Goal: Information Seeking & Learning: Find specific fact

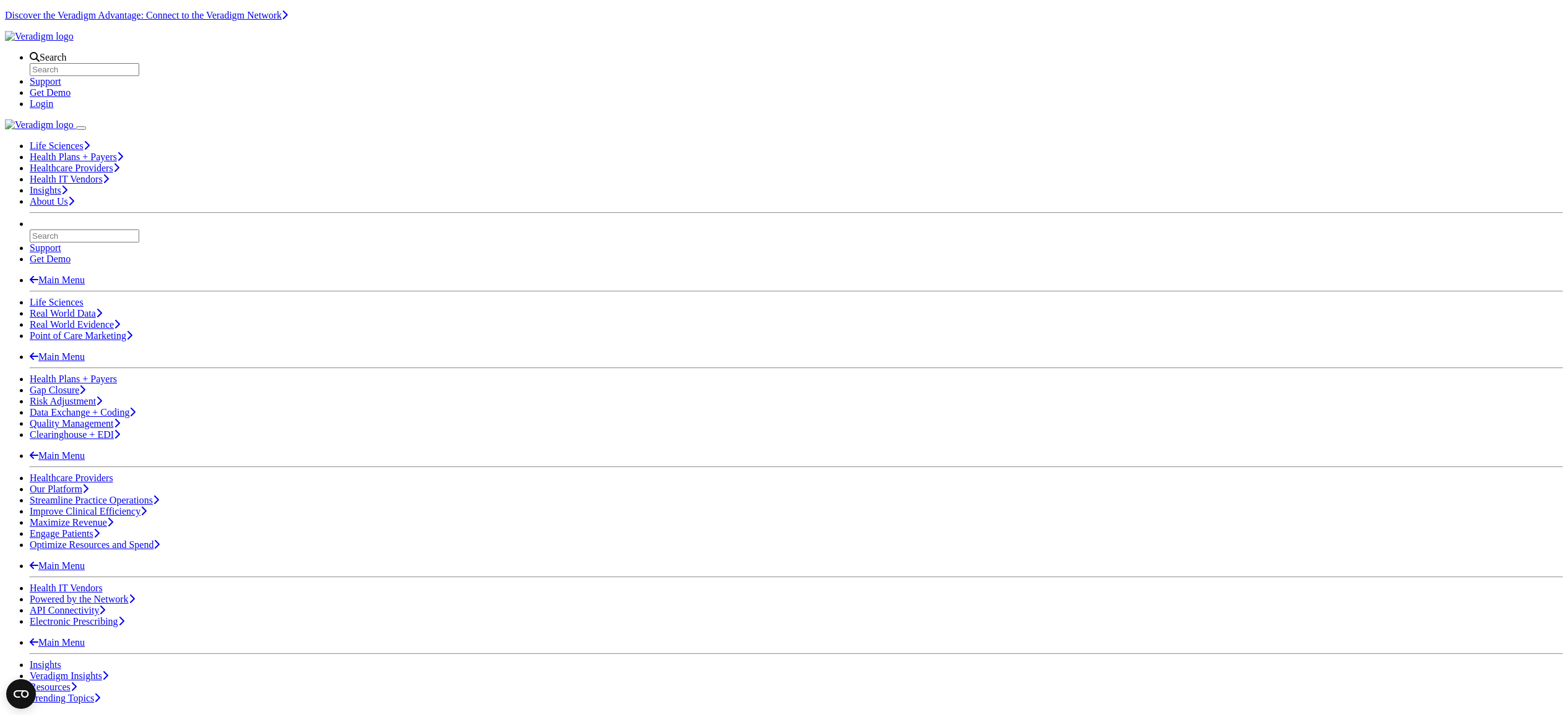
scroll to position [60, 0]
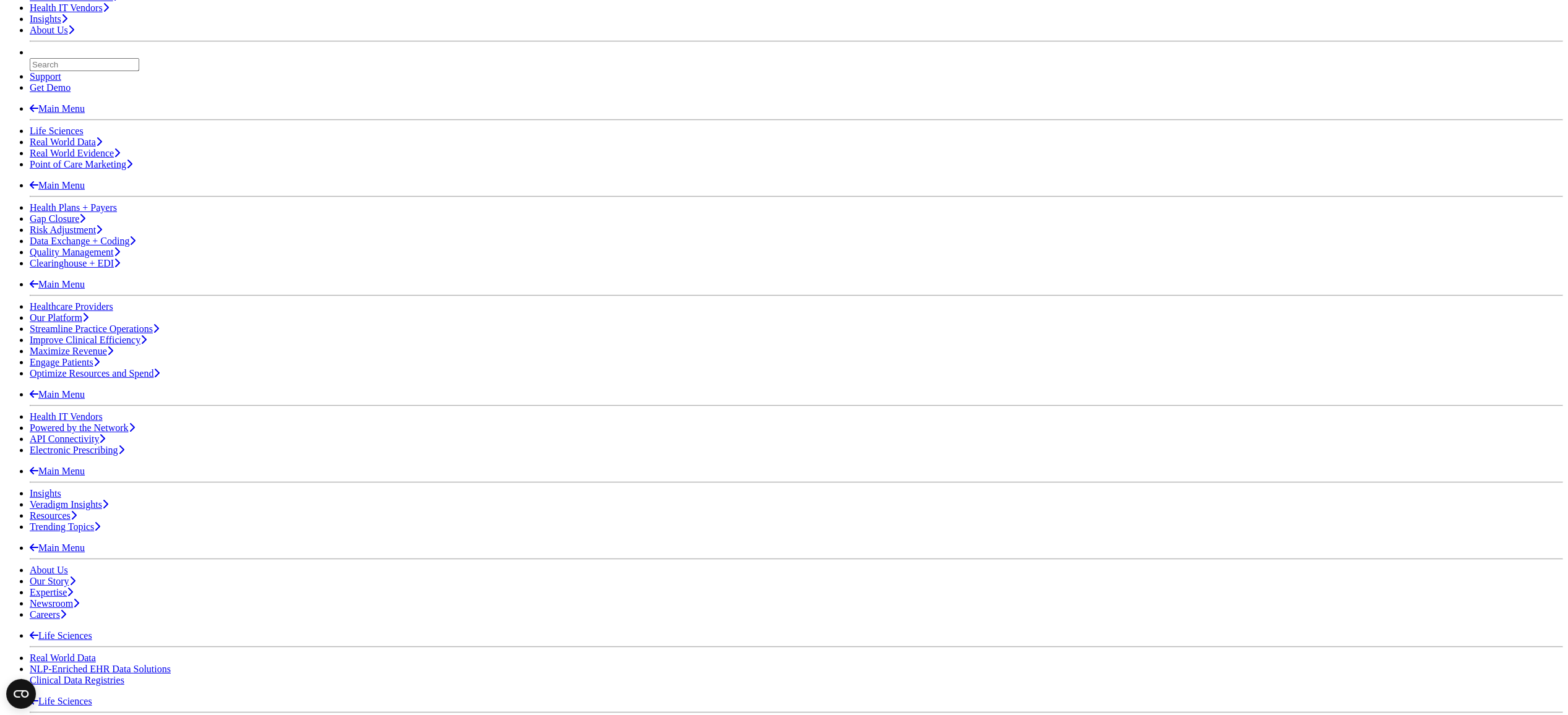
scroll to position [237, 0]
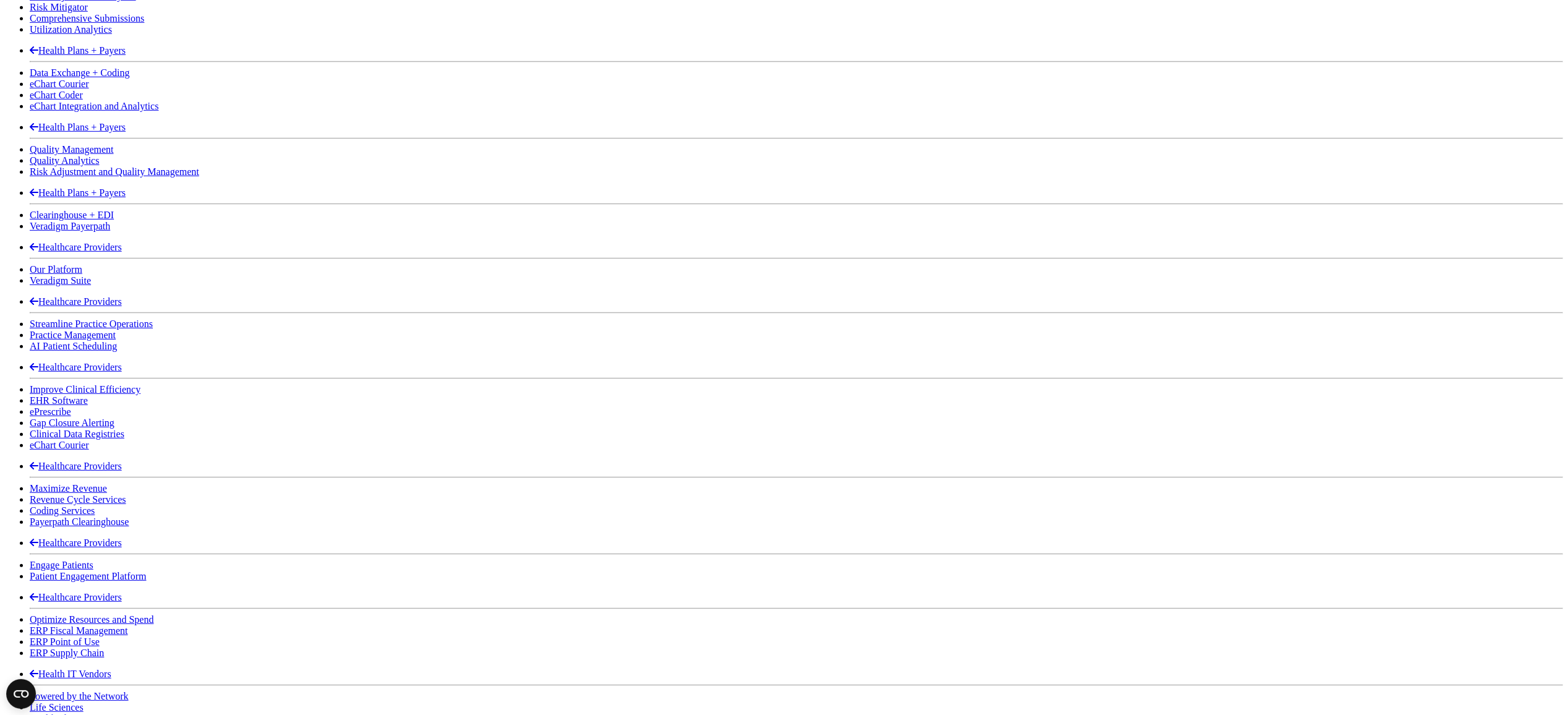
scroll to position [1247, 0]
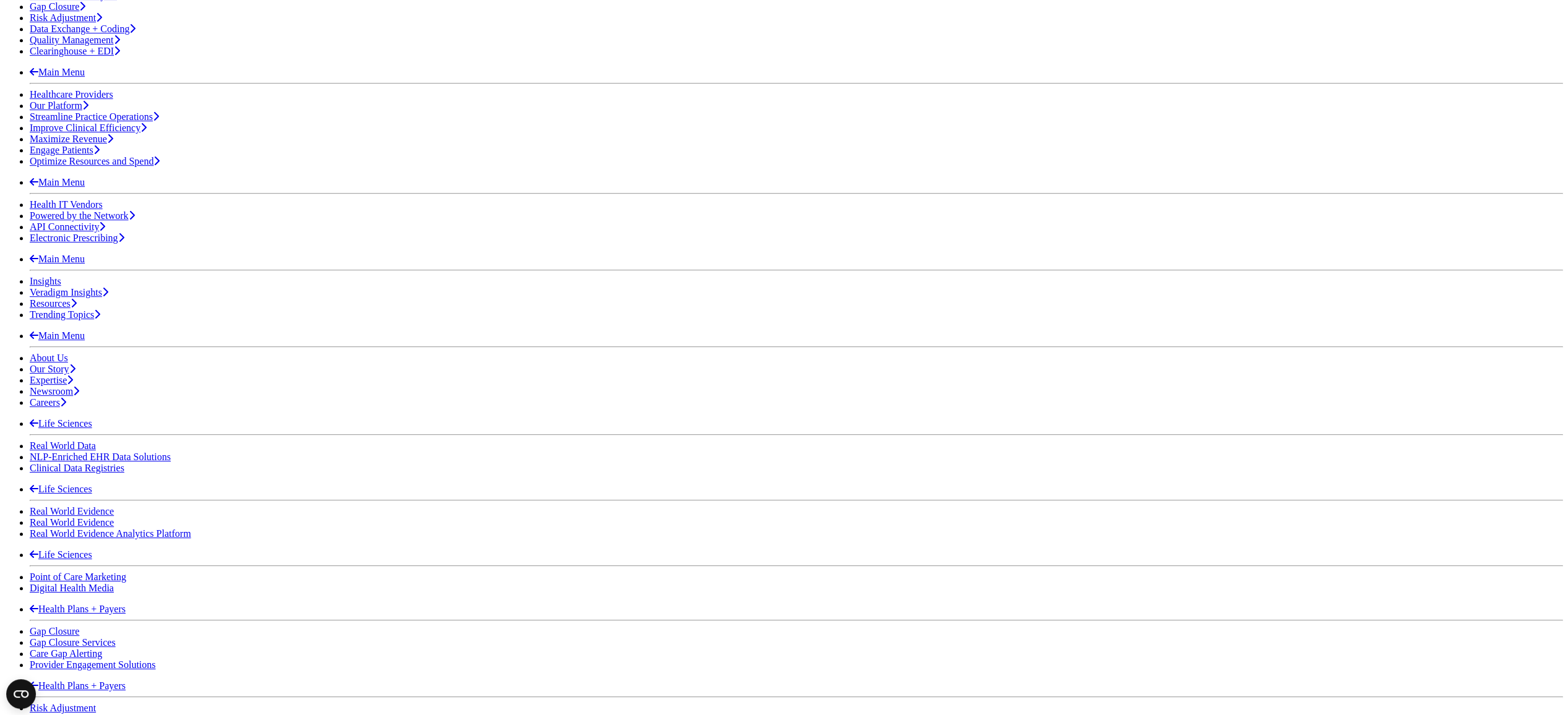
scroll to position [277, 0]
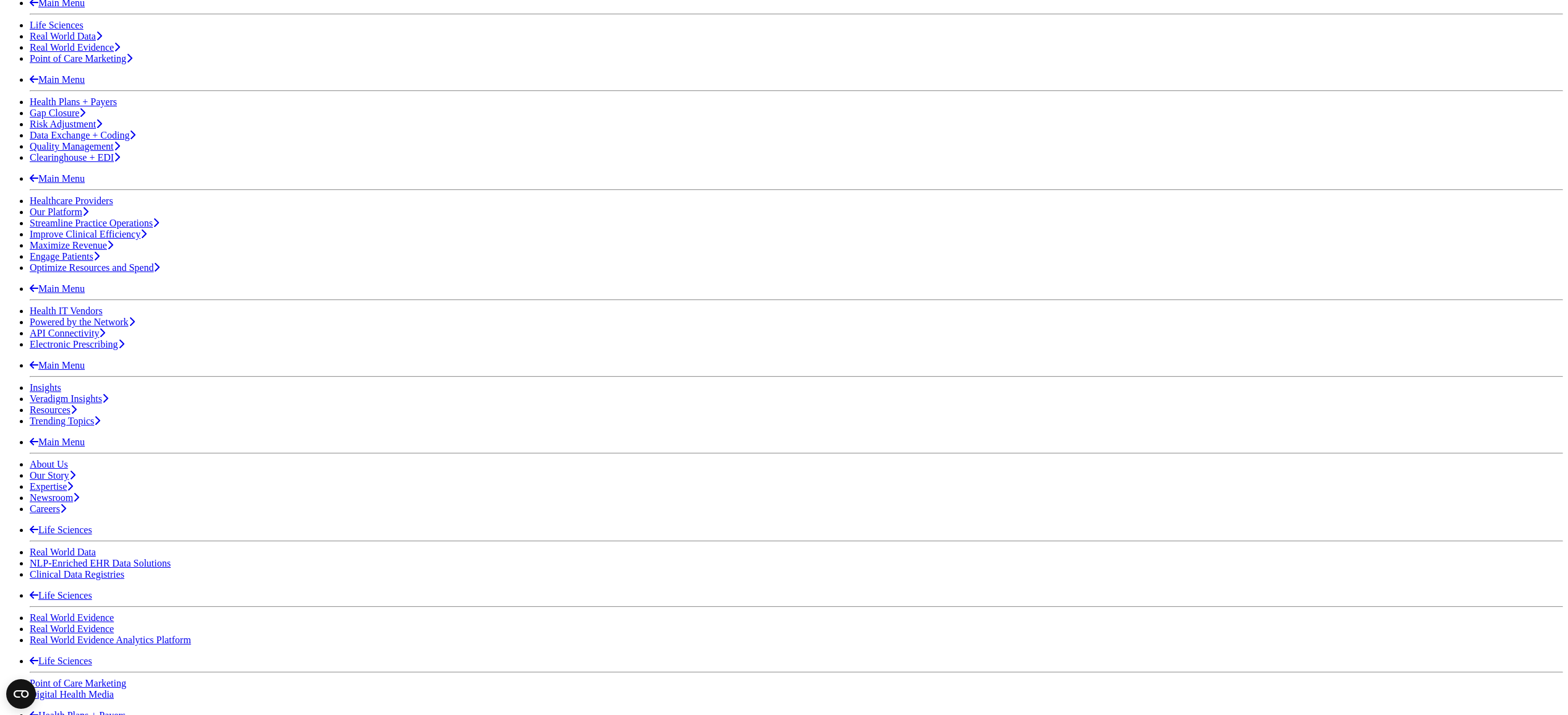
drag, startPoint x: 716, startPoint y: 195, endPoint x: 879, endPoint y: 523, distance: 366.3
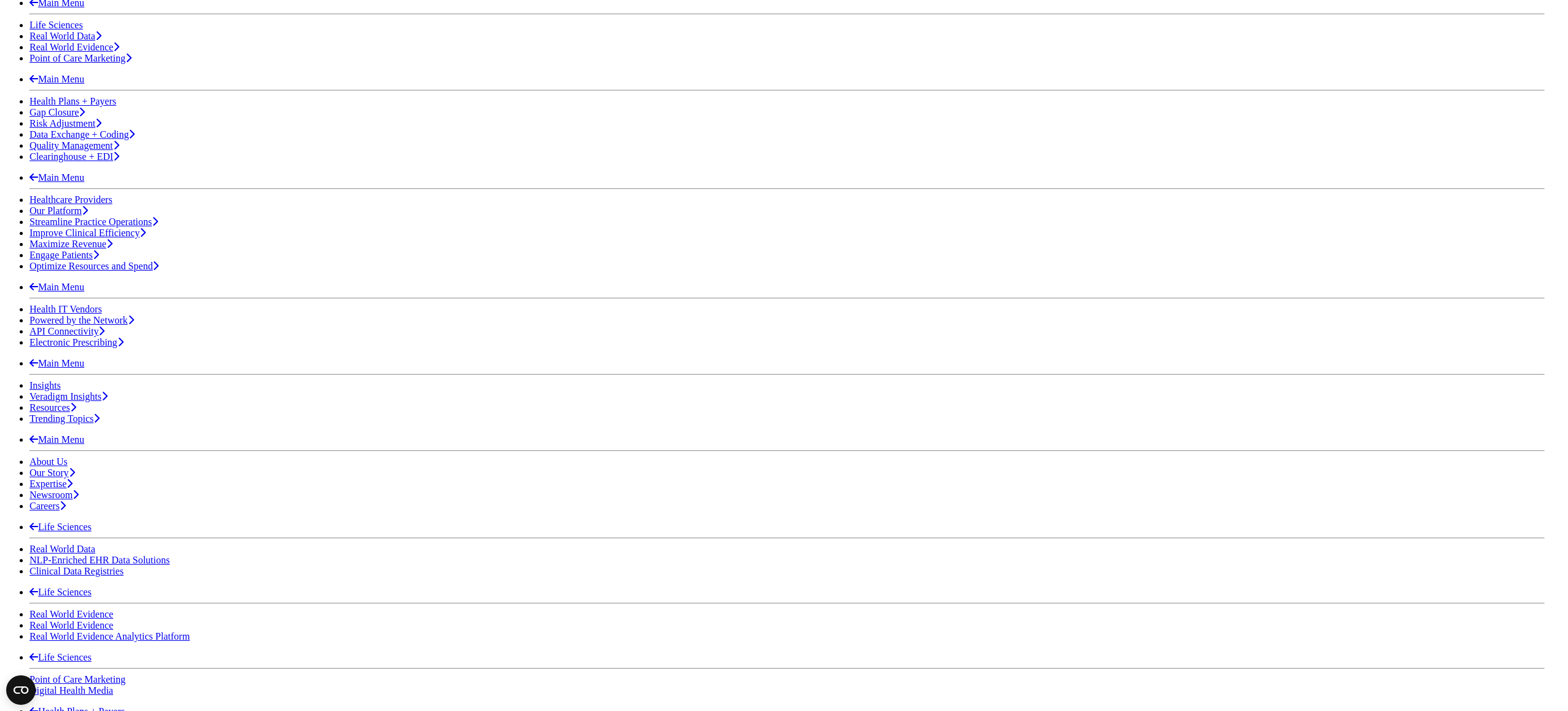
copy p "[PERSON_NAME] is a veteran healthcare technology executive with more than 20 ye…"
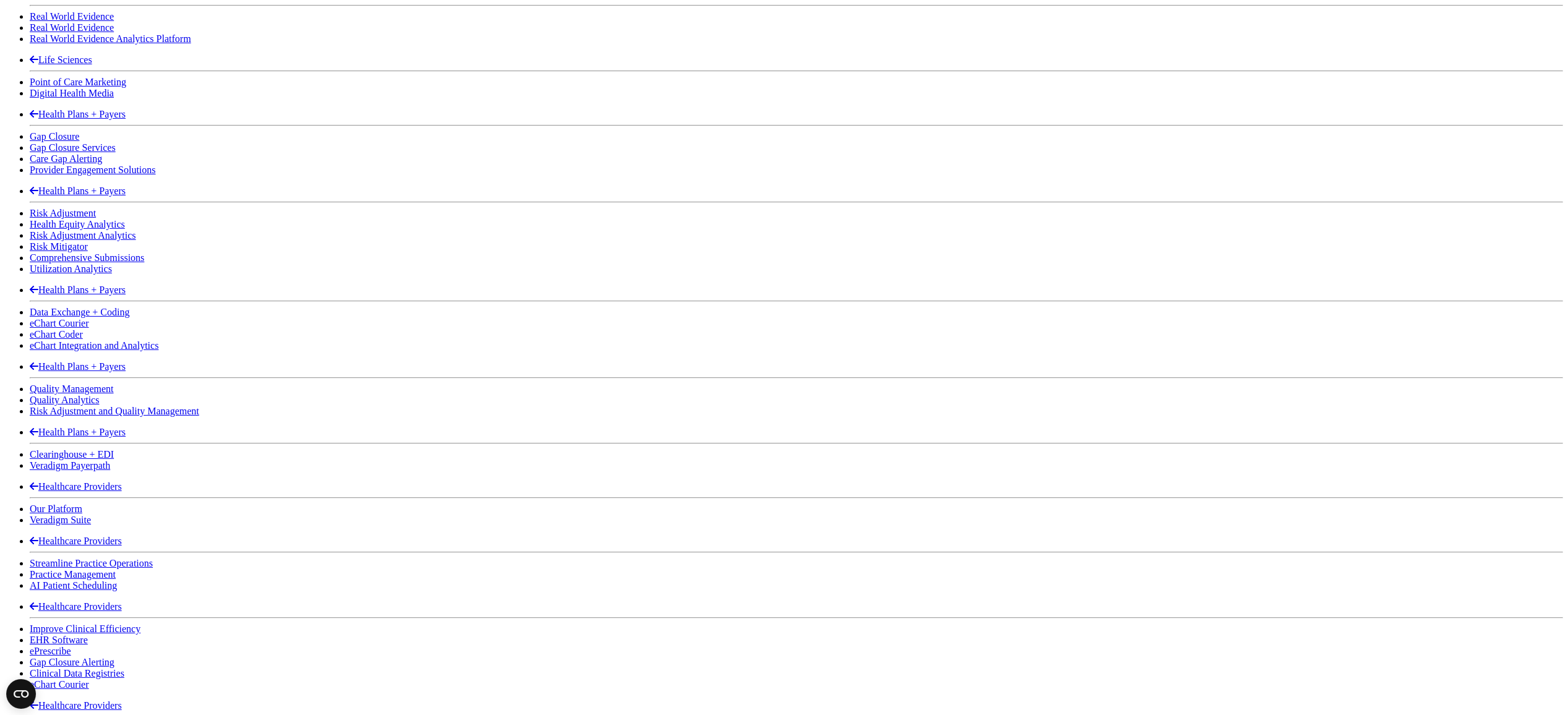
scroll to position [880, 0]
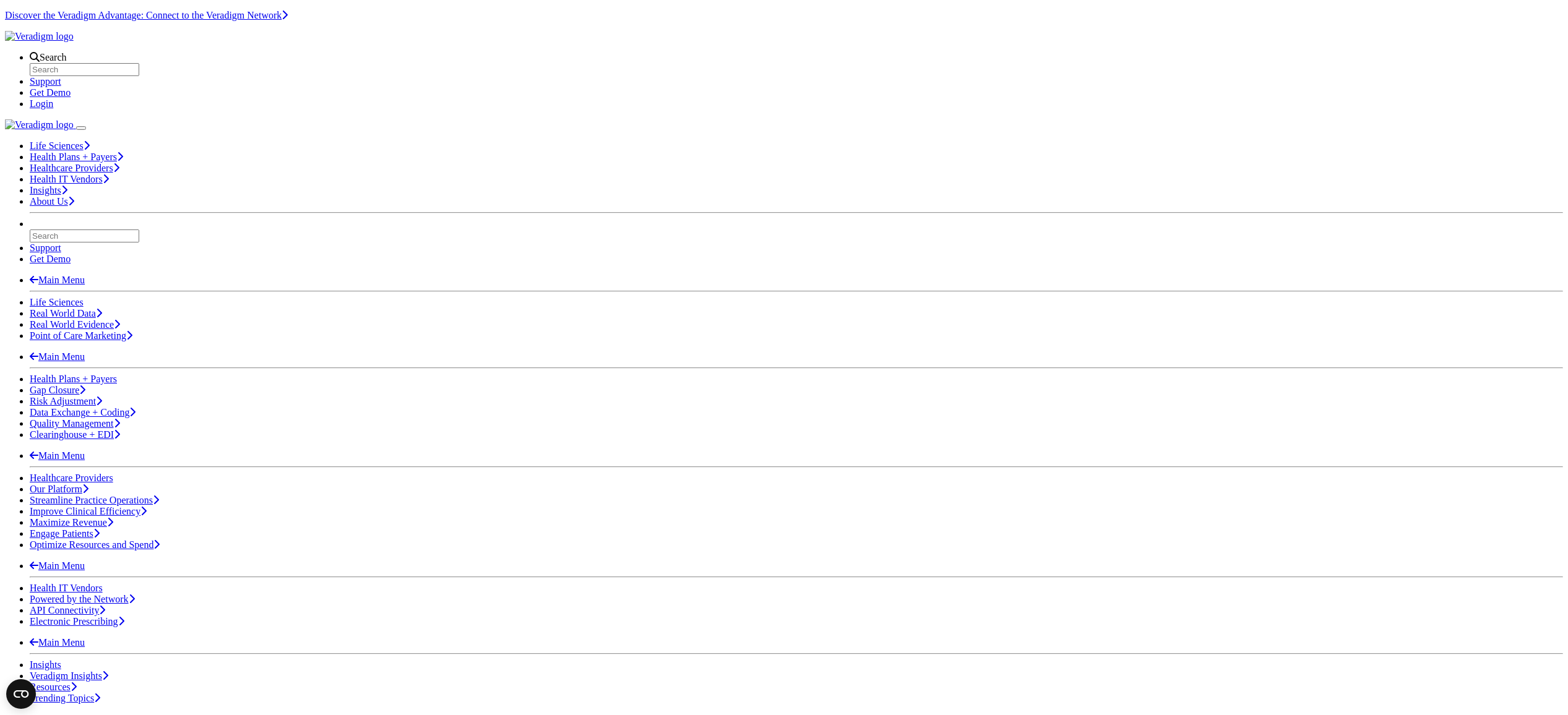
drag, startPoint x: 269, startPoint y: 460, endPoint x: 393, endPoint y: 351, distance: 165.1
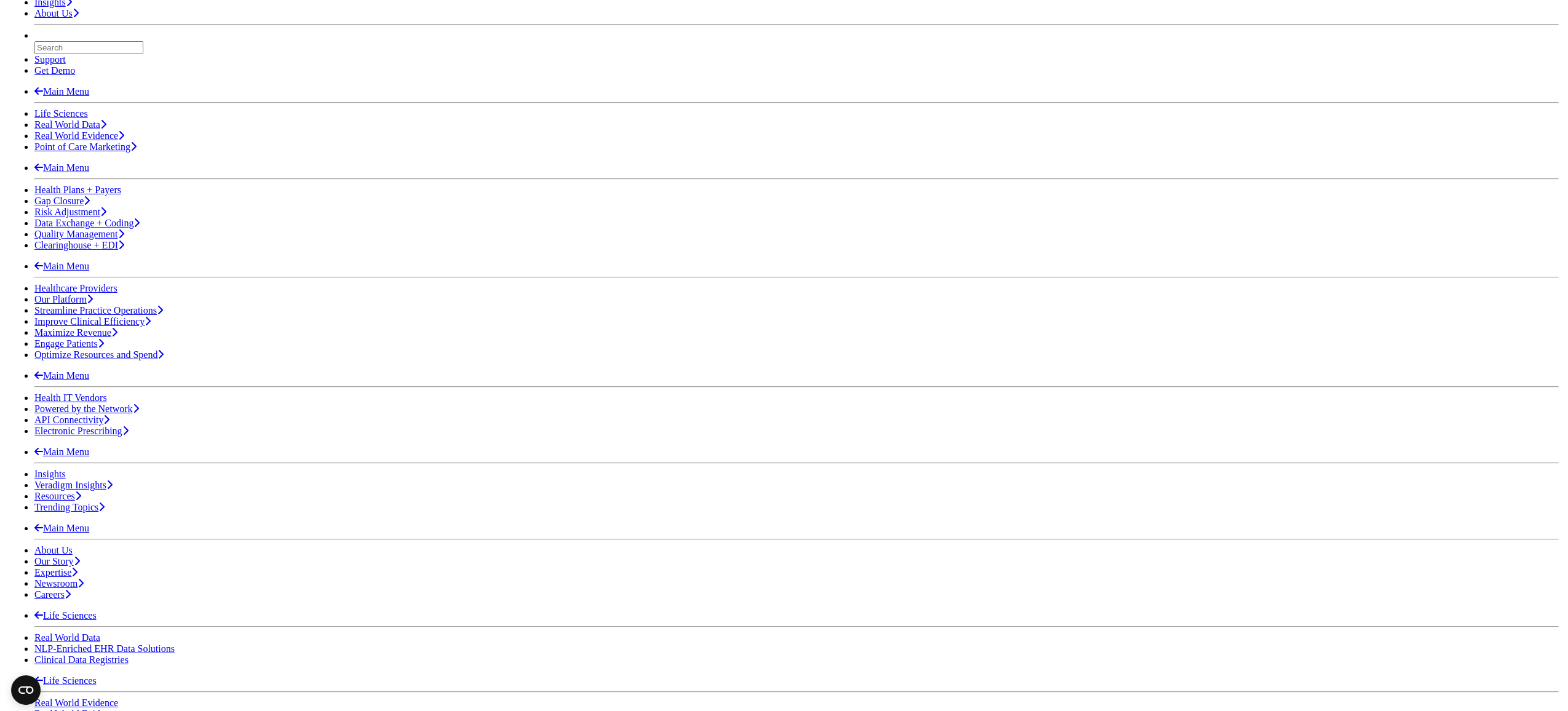
scroll to position [256, 0]
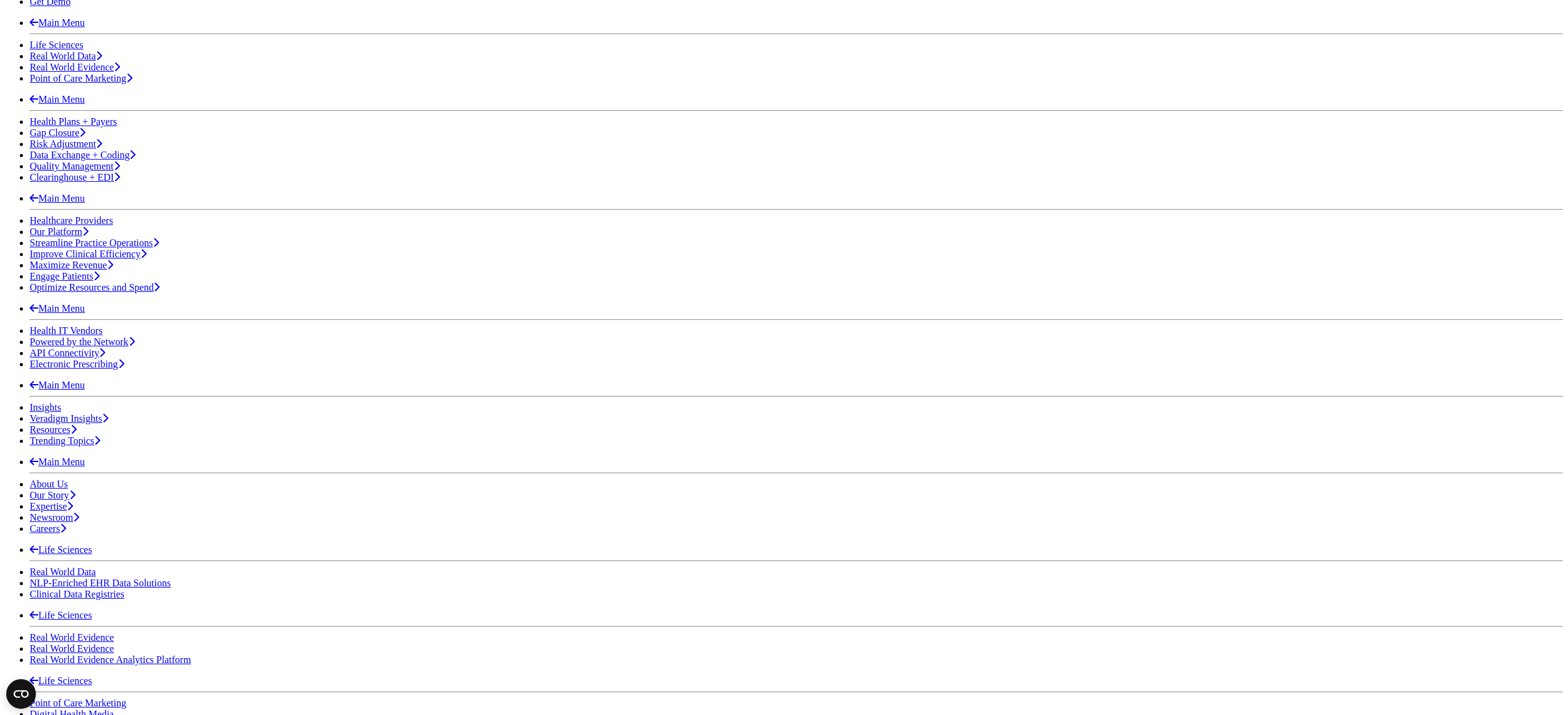
drag, startPoint x: 290, startPoint y: 359, endPoint x: 308, endPoint y: 359, distance: 18.0
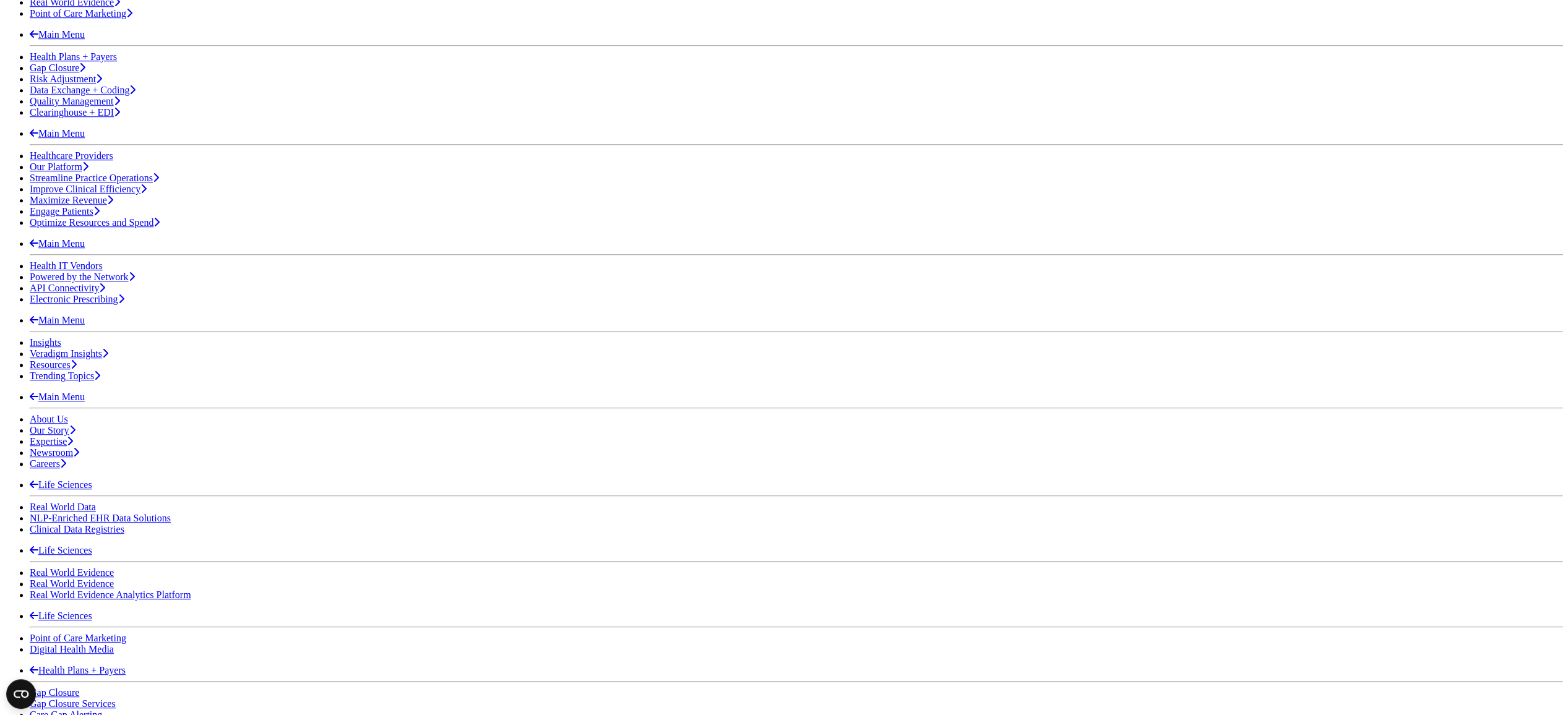
scroll to position [485, 0]
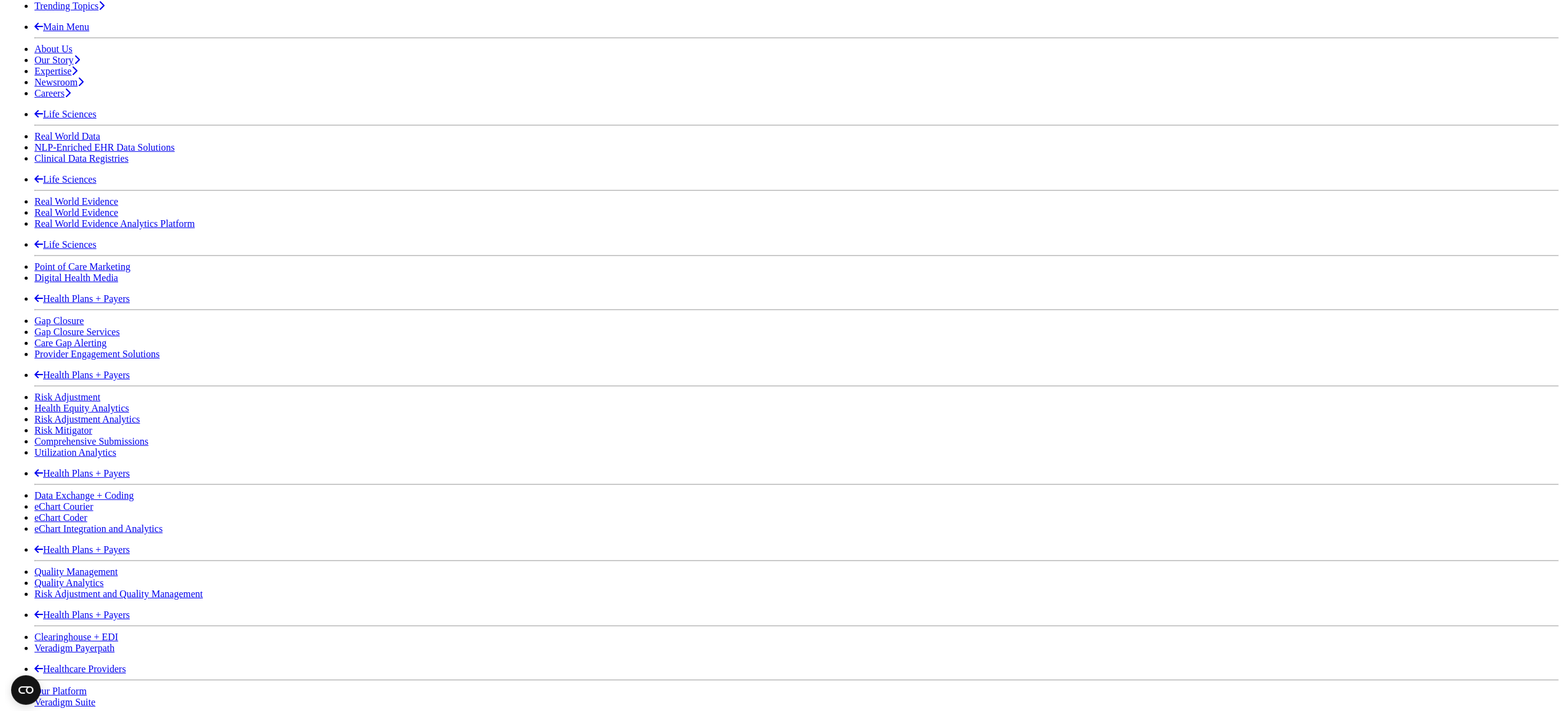
scroll to position [689, 0]
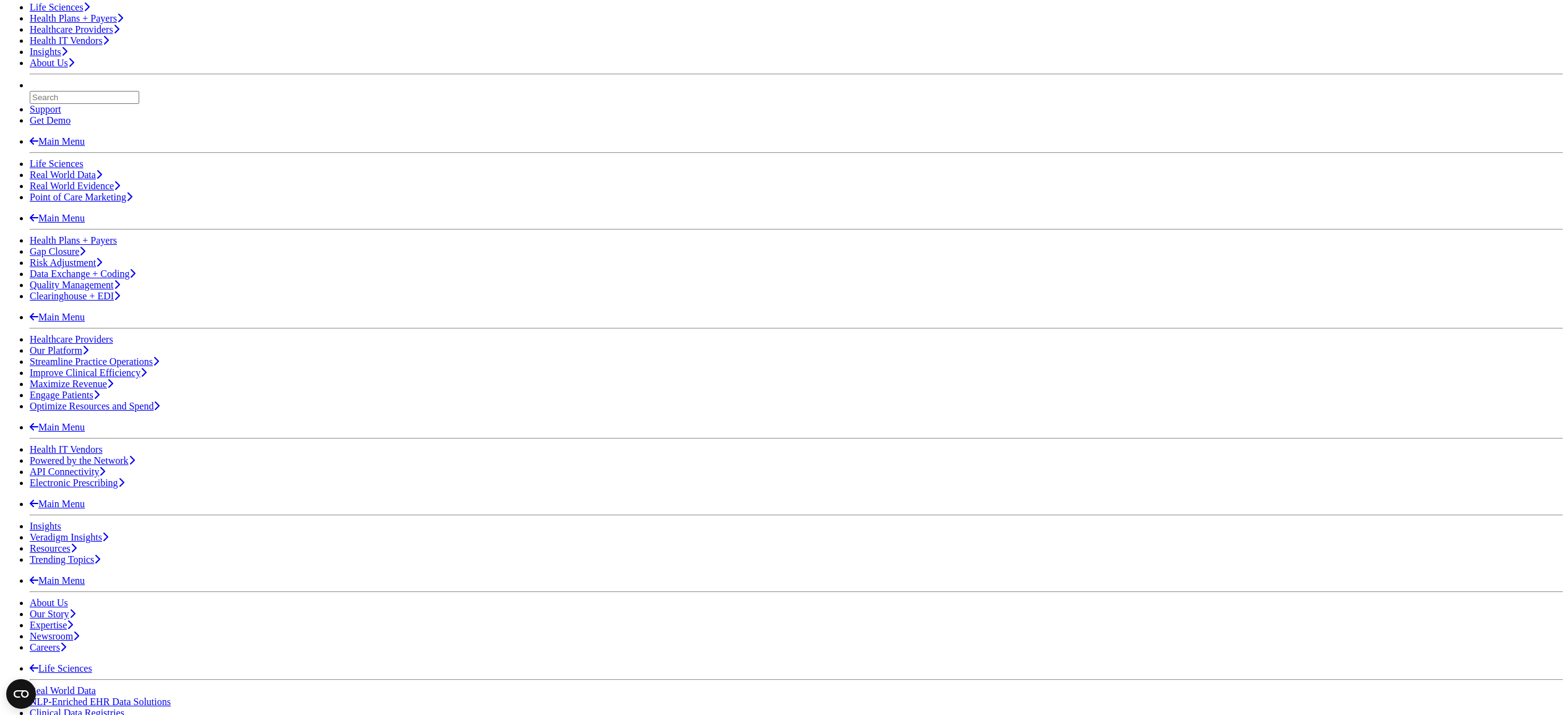
scroll to position [0, 0]
